Goal: Entertainment & Leisure: Consume media (video, audio)

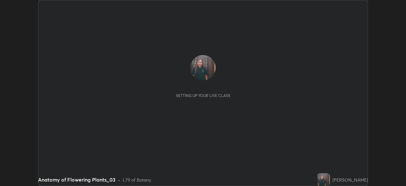
scroll to position [186, 406]
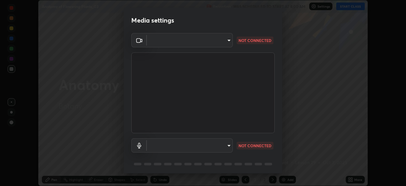
type input "78cfd06ab845a6670bd6b41bc9e532a74a61c5b076cd205a076ea7eadb4db4c9"
type input "69be97f84e7049c03813f0bcc4bf6ee2b0abac823b5cb4bd6cd9a10a9ec1d596"
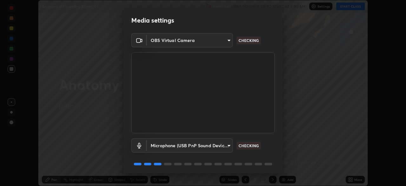
scroll to position [23, 0]
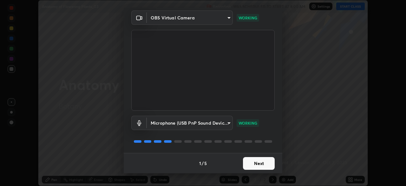
click at [253, 160] on button "Next" at bounding box center [259, 163] width 32 height 13
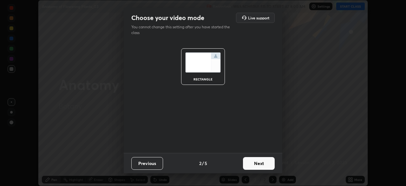
click at [252, 161] on button "Next" at bounding box center [259, 163] width 32 height 13
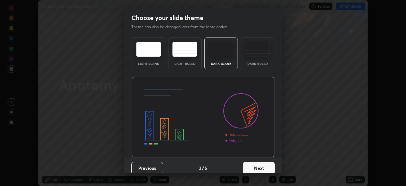
click at [250, 166] on button "Next" at bounding box center [259, 167] width 32 height 13
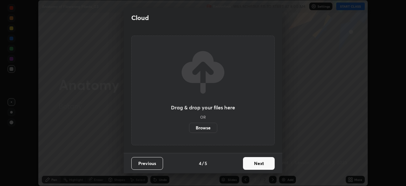
click at [249, 161] on button "Next" at bounding box center [259, 163] width 32 height 13
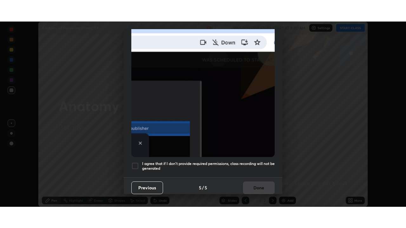
scroll to position [152, 0]
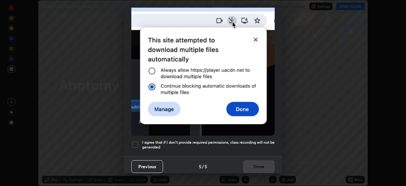
click at [133, 140] on div at bounding box center [135, 144] width 8 height 8
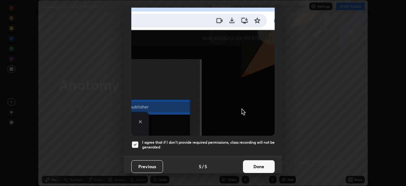
click at [261, 160] on button "Done" at bounding box center [259, 166] width 32 height 13
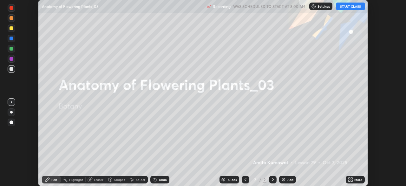
click at [345, 6] on button "START CLASS" at bounding box center [350, 7] width 29 height 8
click at [353, 179] on icon at bounding box center [350, 179] width 5 height 5
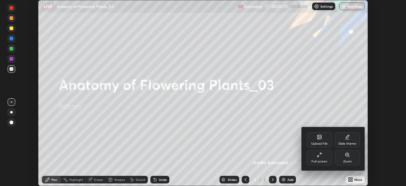
click at [324, 159] on div "Full screen" at bounding box center [319, 157] width 25 height 15
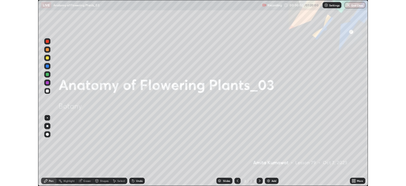
scroll to position [228, 406]
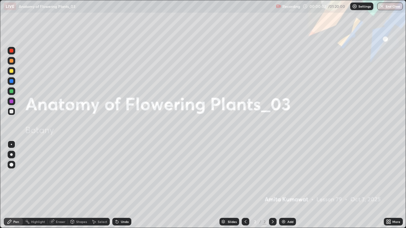
click at [283, 185] on img at bounding box center [283, 221] width 5 height 5
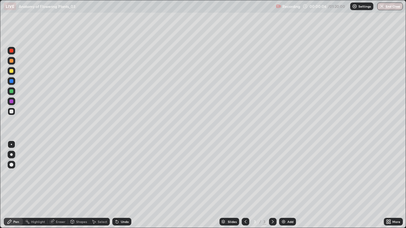
click at [12, 156] on div at bounding box center [12, 155] width 8 height 8
click at [10, 101] on div at bounding box center [12, 102] width 4 height 4
click at [11, 101] on div at bounding box center [12, 102] width 4 height 4
click at [11, 72] on div at bounding box center [12, 71] width 4 height 4
click at [10, 101] on div at bounding box center [12, 102] width 4 height 4
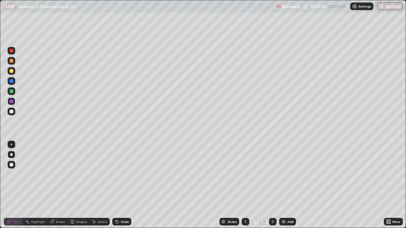
click at [11, 89] on div at bounding box center [12, 91] width 4 height 4
click at [281, 185] on img at bounding box center [283, 221] width 5 height 5
click at [11, 113] on div at bounding box center [12, 112] width 4 height 4
click at [12, 143] on div at bounding box center [12, 145] width 8 height 8
click at [116, 185] on icon at bounding box center [116, 220] width 1 height 1
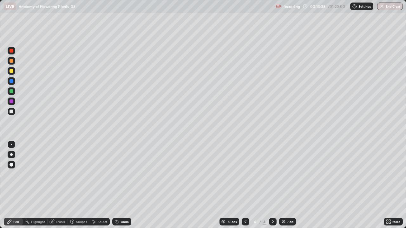
click at [10, 154] on div at bounding box center [11, 154] width 3 height 3
click at [10, 102] on div at bounding box center [12, 102] width 4 height 4
click at [54, 185] on icon at bounding box center [51, 221] width 5 height 5
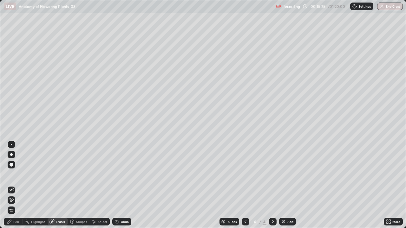
click at [14, 185] on div "Pen" at bounding box center [16, 221] width 6 height 3
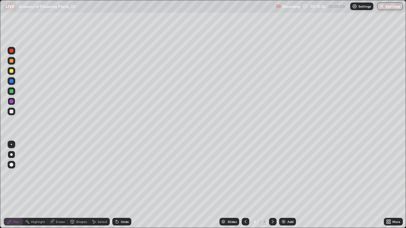
click at [12, 108] on div at bounding box center [12, 112] width 8 height 8
click at [11, 143] on div at bounding box center [12, 145] width 8 height 8
click at [11, 155] on div at bounding box center [11, 154] width 3 height 3
click at [13, 91] on div at bounding box center [12, 91] width 4 height 4
click at [14, 81] on div at bounding box center [12, 81] width 8 height 8
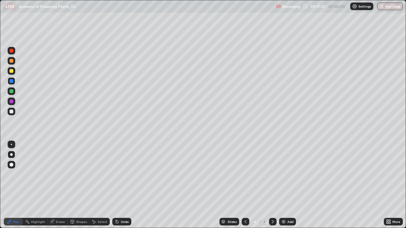
click at [13, 112] on div at bounding box center [12, 112] width 4 height 4
click at [283, 185] on img at bounding box center [283, 221] width 5 height 5
click at [12, 80] on div at bounding box center [12, 81] width 4 height 4
click at [10, 111] on div at bounding box center [12, 112] width 4 height 4
click at [12, 81] on div at bounding box center [12, 81] width 4 height 4
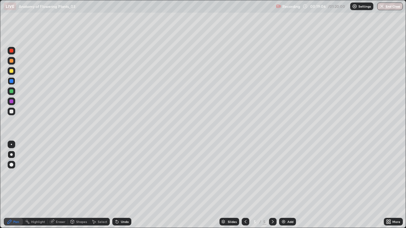
click at [117, 185] on icon at bounding box center [117, 222] width 3 height 3
click at [13, 101] on div at bounding box center [12, 102] width 4 height 4
click at [15, 100] on div at bounding box center [12, 102] width 8 height 8
click at [243, 185] on icon at bounding box center [245, 221] width 5 height 5
click at [272, 185] on icon at bounding box center [272, 221] width 5 height 5
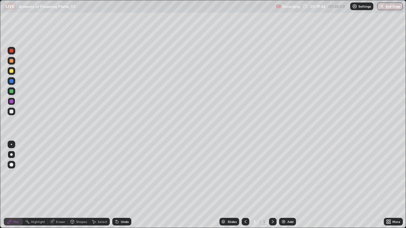
click at [12, 61] on div at bounding box center [12, 61] width 4 height 4
click at [12, 70] on div at bounding box center [12, 71] width 4 height 4
click at [36, 185] on div "Highlight" at bounding box center [38, 221] width 14 height 3
click at [12, 185] on icon at bounding box center [12, 203] width 4 height 0
click at [14, 185] on div "Pen" at bounding box center [16, 221] width 6 height 3
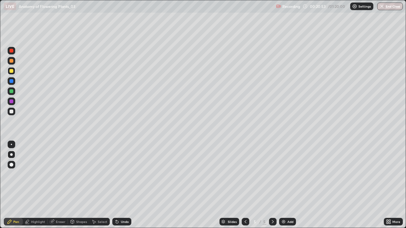
click at [123, 185] on div "Undo" at bounding box center [125, 221] width 8 height 3
click at [244, 185] on icon at bounding box center [245, 221] width 5 height 5
click at [11, 61] on div at bounding box center [12, 61] width 4 height 4
click at [273, 185] on icon at bounding box center [272, 221] width 5 height 5
click at [12, 80] on div at bounding box center [12, 81] width 4 height 4
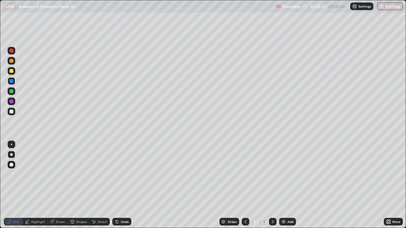
click at [12, 102] on div at bounding box center [12, 102] width 4 height 4
click at [245, 185] on icon at bounding box center [245, 221] width 5 height 5
click at [272, 185] on icon at bounding box center [272, 221] width 5 height 5
click at [12, 92] on div at bounding box center [12, 91] width 4 height 4
click at [245, 185] on icon at bounding box center [245, 221] width 5 height 5
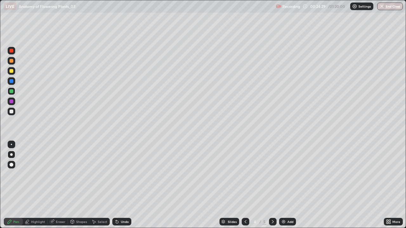
click at [244, 185] on icon at bounding box center [245, 221] width 5 height 5
click at [272, 185] on icon at bounding box center [272, 221] width 5 height 5
click at [244, 185] on icon at bounding box center [245, 221] width 5 height 5
click at [272, 185] on icon at bounding box center [272, 221] width 5 height 5
click at [56, 185] on div "Eraser" at bounding box center [61, 221] width 10 height 3
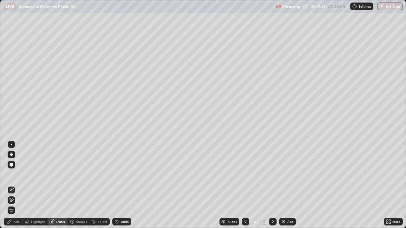
click at [15, 185] on div "Pen" at bounding box center [13, 222] width 19 height 13
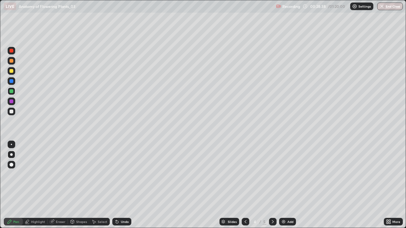
click at [269, 185] on div at bounding box center [273, 222] width 8 height 8
click at [244, 185] on icon at bounding box center [245, 221] width 5 height 5
click at [274, 185] on icon at bounding box center [272, 221] width 5 height 5
click at [12, 112] on div at bounding box center [12, 112] width 4 height 4
click at [284, 185] on img at bounding box center [283, 221] width 5 height 5
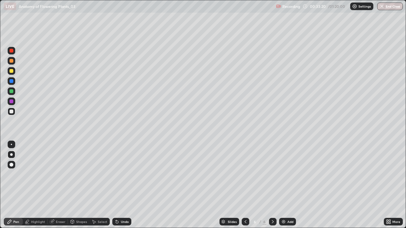
click at [12, 101] on div at bounding box center [12, 102] width 4 height 4
click at [10, 71] on div at bounding box center [12, 71] width 4 height 4
click at [9, 102] on div at bounding box center [12, 102] width 8 height 8
click at [11, 112] on div at bounding box center [12, 112] width 4 height 4
click at [121, 185] on div "Undo" at bounding box center [121, 222] width 19 height 8
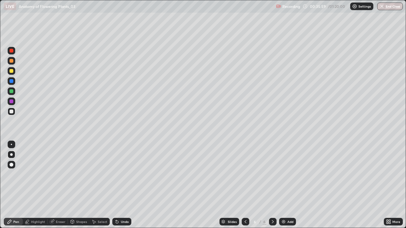
click at [271, 185] on icon at bounding box center [272, 221] width 5 height 5
click at [285, 185] on img at bounding box center [283, 221] width 5 height 5
click at [11, 101] on div at bounding box center [12, 102] width 4 height 4
click at [12, 113] on div at bounding box center [12, 112] width 4 height 4
click at [245, 185] on icon at bounding box center [245, 221] width 5 height 5
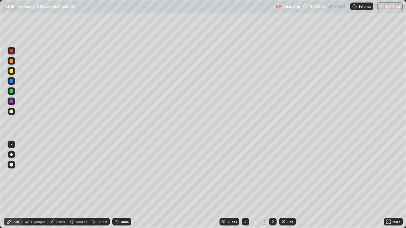
click at [245, 185] on icon at bounding box center [245, 221] width 2 height 3
click at [244, 185] on icon at bounding box center [245, 221] width 5 height 5
click at [273, 185] on icon at bounding box center [272, 221] width 5 height 5
click at [272, 185] on icon at bounding box center [272, 221] width 5 height 5
click at [275, 185] on div at bounding box center [273, 222] width 8 height 8
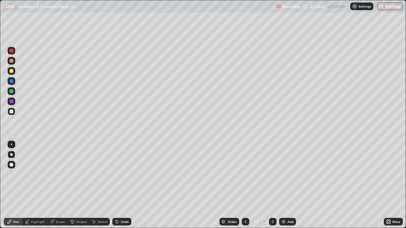
click at [11, 101] on div at bounding box center [12, 102] width 4 height 4
click at [12, 91] on div at bounding box center [12, 91] width 4 height 4
click at [13, 81] on div at bounding box center [12, 81] width 4 height 4
click at [10, 71] on div at bounding box center [12, 71] width 4 height 4
click at [11, 92] on div at bounding box center [12, 91] width 4 height 4
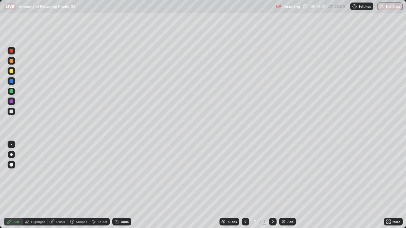
click at [245, 185] on icon at bounding box center [245, 221] width 5 height 5
click at [272, 185] on icon at bounding box center [272, 221] width 5 height 5
click at [283, 185] on img at bounding box center [283, 221] width 5 height 5
click at [11, 112] on div at bounding box center [12, 112] width 4 height 4
click at [13, 52] on div at bounding box center [12, 51] width 8 height 8
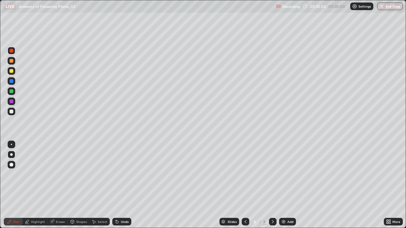
click at [14, 109] on div at bounding box center [12, 112] width 8 height 8
click at [13, 111] on div at bounding box center [12, 112] width 8 height 8
click at [10, 52] on div at bounding box center [12, 51] width 4 height 4
click at [13, 113] on div at bounding box center [12, 112] width 8 height 8
click at [10, 92] on div at bounding box center [12, 91] width 4 height 4
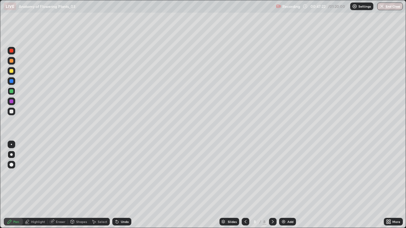
click at [12, 81] on div at bounding box center [12, 81] width 4 height 4
click at [13, 111] on div at bounding box center [12, 112] width 4 height 4
click at [126, 185] on div "Undo" at bounding box center [125, 221] width 8 height 3
click at [125, 185] on div "Undo" at bounding box center [125, 221] width 8 height 3
click at [270, 185] on icon at bounding box center [272, 221] width 5 height 5
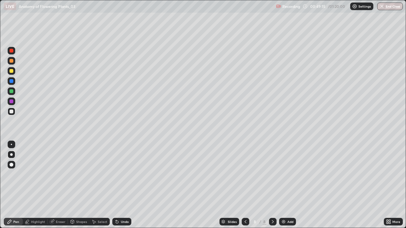
click at [282, 185] on img at bounding box center [283, 221] width 5 height 5
click at [11, 71] on div at bounding box center [12, 71] width 4 height 4
click at [14, 100] on div at bounding box center [12, 102] width 8 height 8
click at [14, 112] on div at bounding box center [12, 112] width 8 height 8
click at [244, 185] on icon at bounding box center [245, 221] width 2 height 3
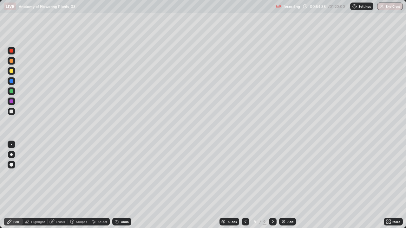
click at [273, 185] on icon at bounding box center [272, 221] width 5 height 5
click at [283, 185] on img at bounding box center [283, 221] width 5 height 5
click at [12, 82] on div at bounding box center [12, 81] width 4 height 4
click at [241, 185] on div at bounding box center [245, 222] width 8 height 8
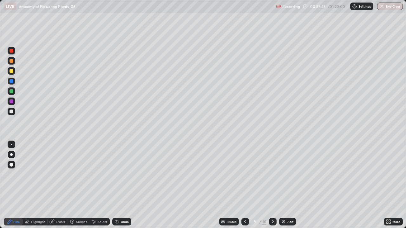
click at [272, 185] on icon at bounding box center [272, 221] width 5 height 5
click at [283, 185] on img at bounding box center [283, 221] width 5 height 5
click at [10, 113] on div at bounding box center [12, 112] width 4 height 4
click at [11, 101] on div at bounding box center [12, 102] width 4 height 4
click at [11, 82] on div at bounding box center [12, 81] width 4 height 4
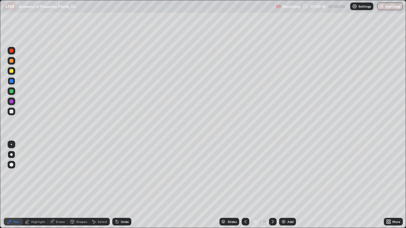
click at [244, 185] on icon at bounding box center [245, 221] width 5 height 5
click at [272, 185] on icon at bounding box center [272, 221] width 5 height 5
click at [10, 91] on div at bounding box center [12, 91] width 4 height 4
click at [244, 185] on icon at bounding box center [245, 221] width 5 height 5
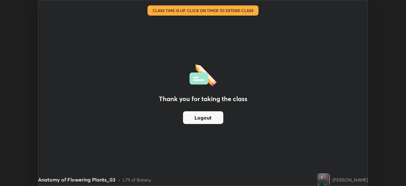
scroll to position [31525, 31304]
